Goal: Check status: Check status

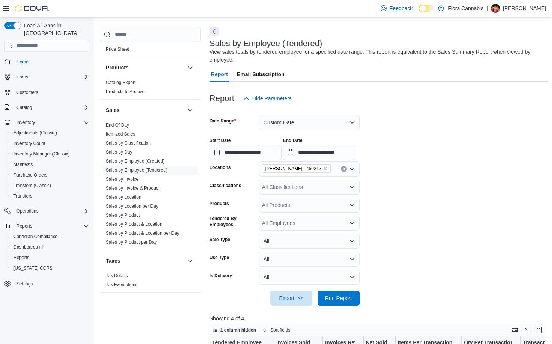
scroll to position [25, 0]
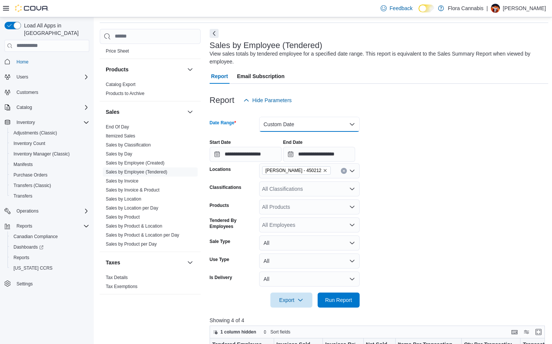
click at [280, 123] on button "Custom Date" at bounding box center [309, 124] width 101 height 15
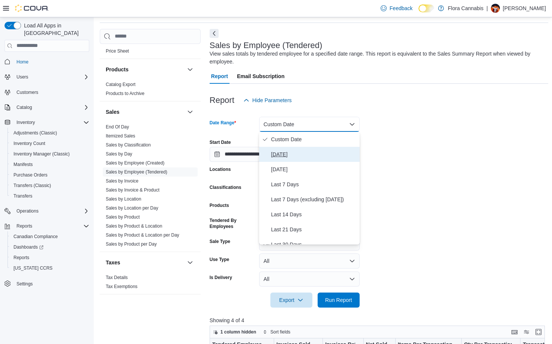
click at [284, 152] on span "[DATE]" at bounding box center [314, 154] width 86 height 9
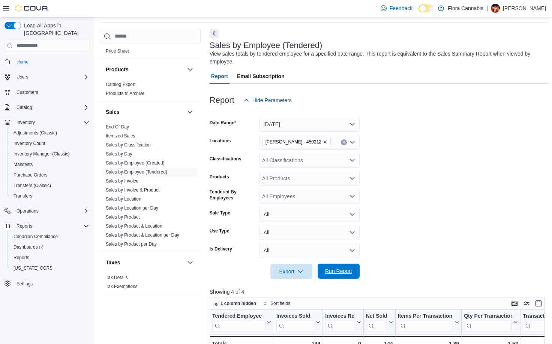
drag, startPoint x: 346, startPoint y: 261, endPoint x: 346, endPoint y: 270, distance: 8.6
click at [346, 261] on div at bounding box center [379, 261] width 339 height 6
click at [346, 270] on span "Run Report" at bounding box center [338, 271] width 27 height 8
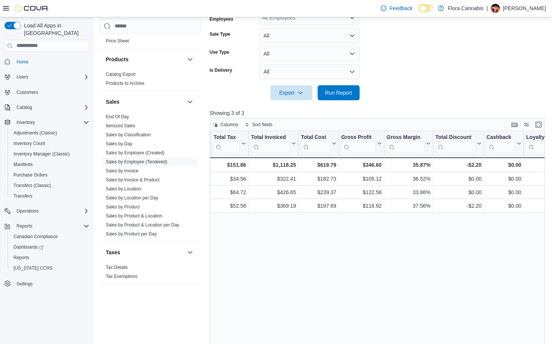
scroll to position [146, 0]
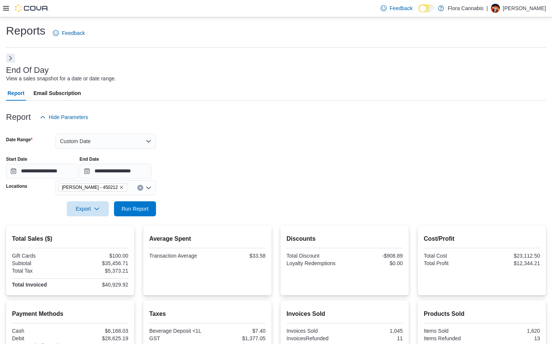
scroll to position [150, 0]
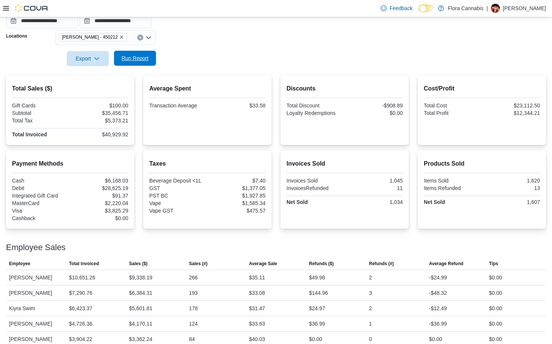
click at [141, 58] on span "Run Report" at bounding box center [135, 58] width 27 height 8
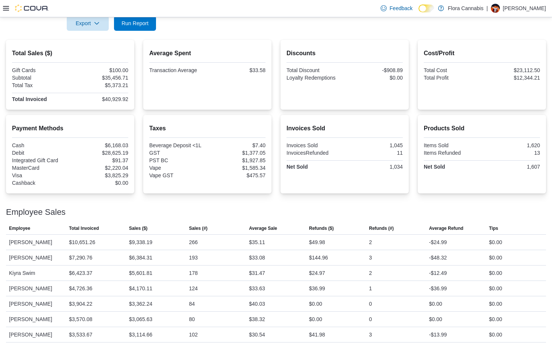
scroll to position [214, 0]
